Goal: Task Accomplishment & Management: Manage account settings

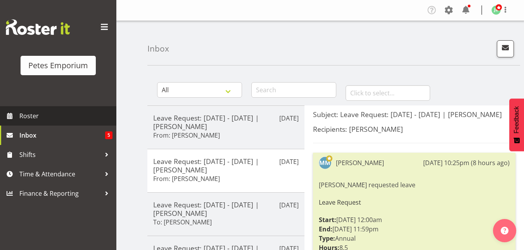
scroll to position [93, 0]
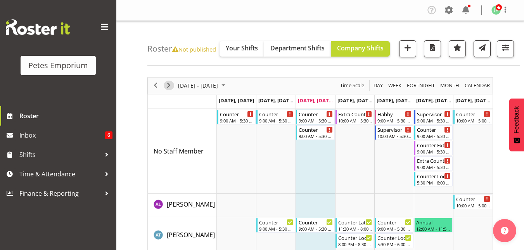
click at [168, 85] on span "Next" at bounding box center [168, 86] width 9 height 10
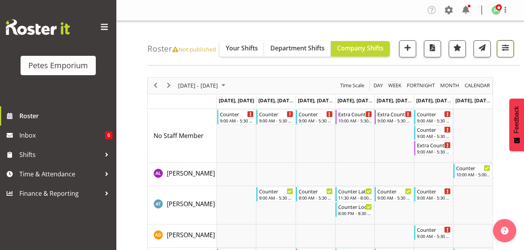
click at [501, 48] on span "button" at bounding box center [505, 48] width 10 height 10
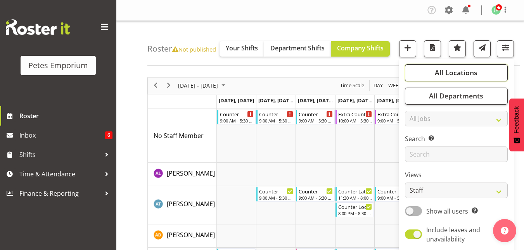
click at [449, 76] on span "All Locations" at bounding box center [456, 72] width 43 height 9
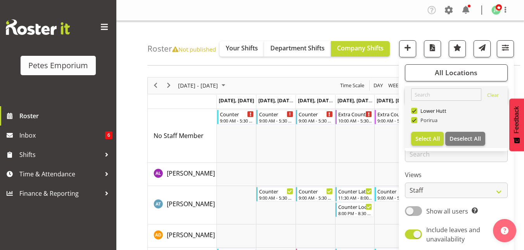
click at [414, 121] on span at bounding box center [414, 120] width 6 height 6
click at [414, 121] on input "Porirua" at bounding box center [413, 119] width 5 height 5
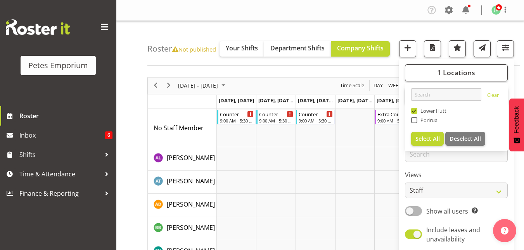
click at [394, 19] on div "Company Settings Roles & Skills Tasks Jobs Employees Locations & Departments Ac…" at bounding box center [320, 10] width 408 height 21
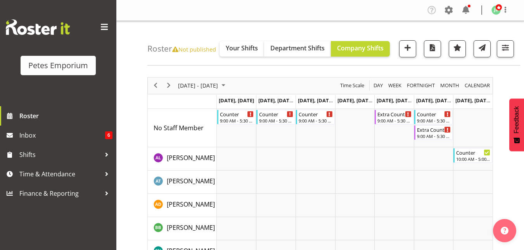
click at [516, 48] on div "Roster Not published Your Shifts Department Shifts Company Shifts 1 Locations C…" at bounding box center [333, 43] width 373 height 45
click at [506, 47] on span "button" at bounding box center [505, 48] width 10 height 10
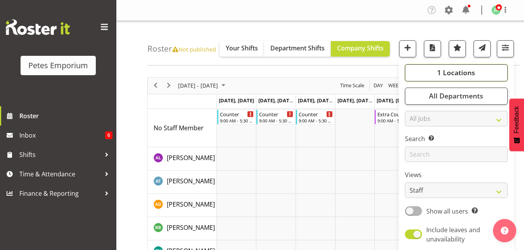
click at [450, 67] on button "1 Locations" at bounding box center [456, 72] width 103 height 17
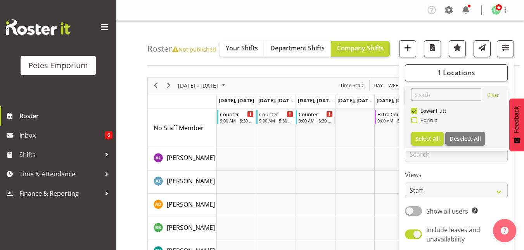
click at [416, 121] on span at bounding box center [414, 120] width 6 height 6
click at [416, 121] on input "Porirua" at bounding box center [413, 119] width 5 height 5
checkbox input "true"
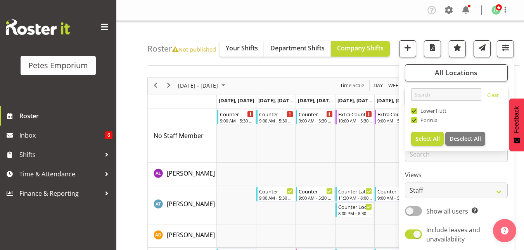
click at [333, 16] on nav "Company Settings Roles & Skills Tasks Jobs Employees Locations & Departments Ac…" at bounding box center [320, 10] width 392 height 13
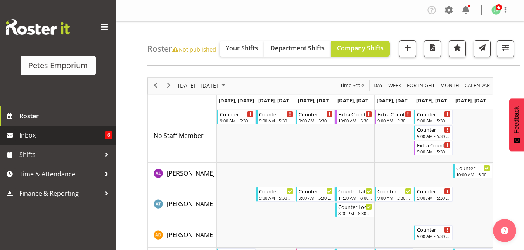
click at [50, 138] on span "Inbox" at bounding box center [62, 136] width 86 height 12
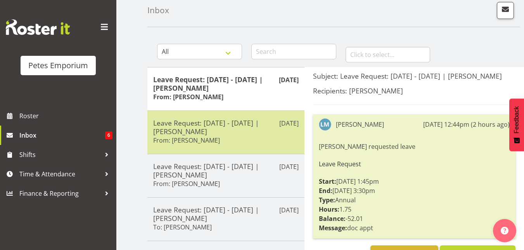
scroll to position [117, 0]
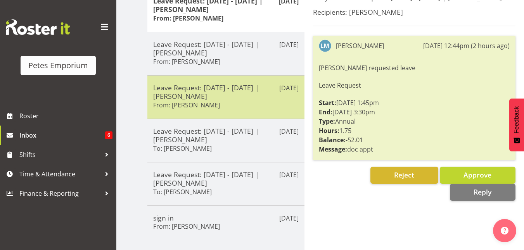
click at [227, 90] on h5 "Leave Request: [DATE] - [DATE] | [PERSON_NAME]" at bounding box center [225, 91] width 145 height 17
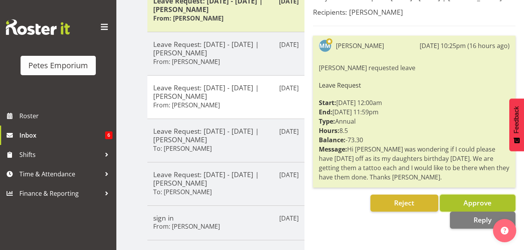
click at [459, 202] on button "Approve" at bounding box center [478, 203] width 76 height 17
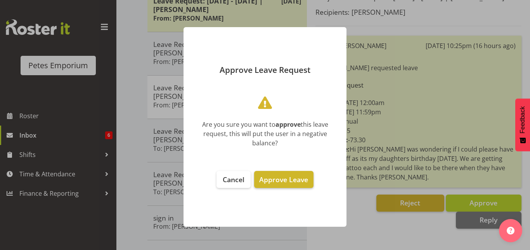
click at [290, 186] on button "Approve Leave" at bounding box center [283, 179] width 59 height 17
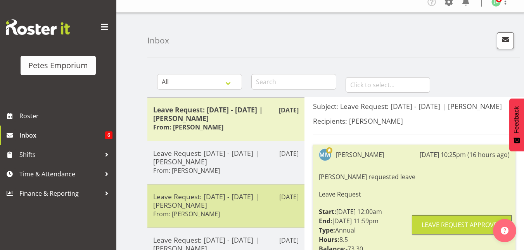
scroll to position [8, 0]
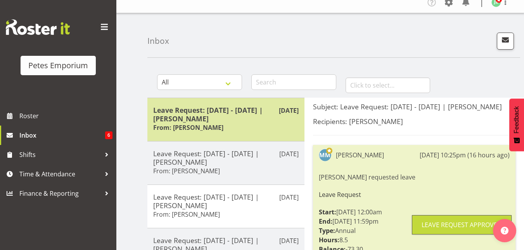
click at [221, 113] on h5 "Leave Request: 14/10/25 - 14/10/25 | Lianne Morete" at bounding box center [225, 114] width 145 height 17
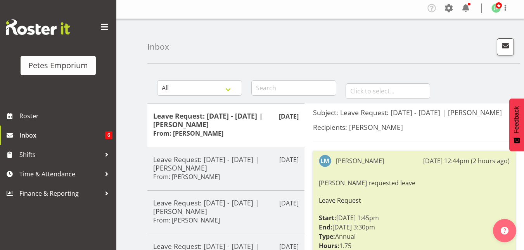
scroll to position [0, 0]
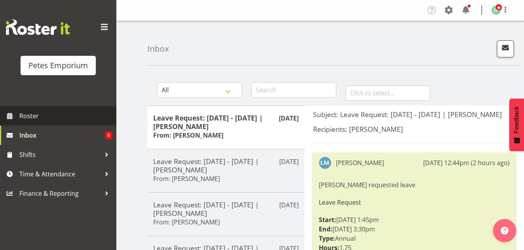
click at [35, 119] on span "Roster" at bounding box center [65, 116] width 93 height 12
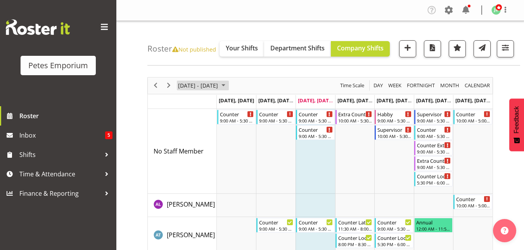
click at [228, 86] on span "October 2025" at bounding box center [223, 86] width 9 height 10
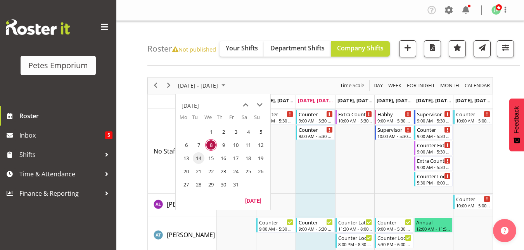
click at [198, 157] on span "14" at bounding box center [199, 158] width 12 height 12
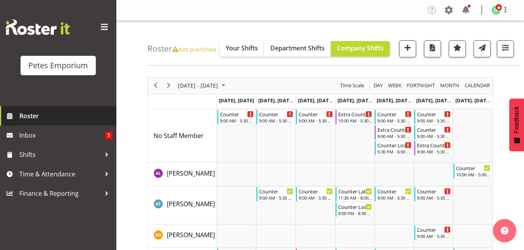
click at [24, 111] on span "Roster" at bounding box center [65, 116] width 93 height 12
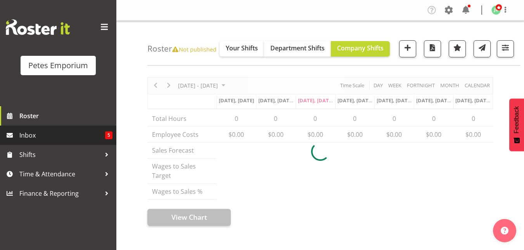
click at [33, 133] on span "Inbox" at bounding box center [62, 136] width 86 height 12
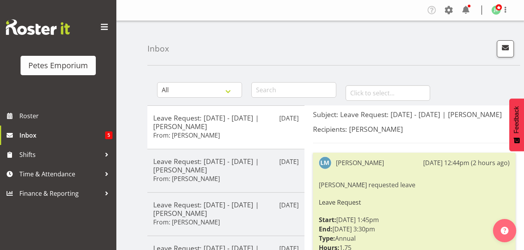
scroll to position [151, 0]
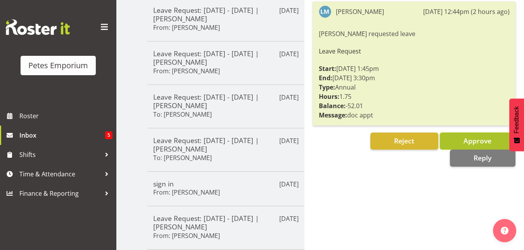
click at [461, 138] on button "Approve" at bounding box center [478, 141] width 76 height 17
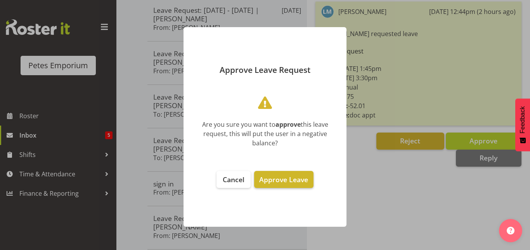
click at [283, 180] on span "Approve Leave" at bounding box center [283, 179] width 49 height 9
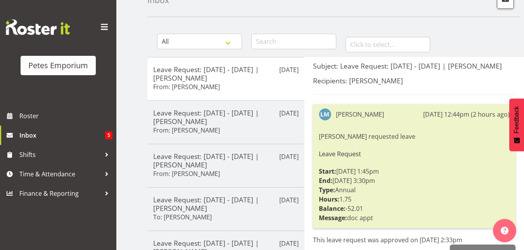
scroll to position [38, 0]
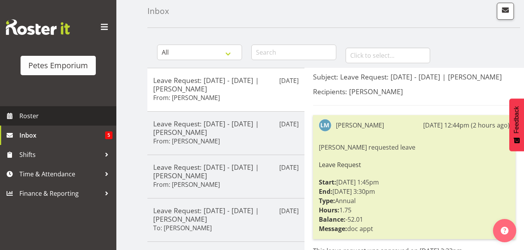
click at [58, 118] on span "Roster" at bounding box center [65, 116] width 93 height 12
